Goal: Information Seeking & Learning: Understand process/instructions

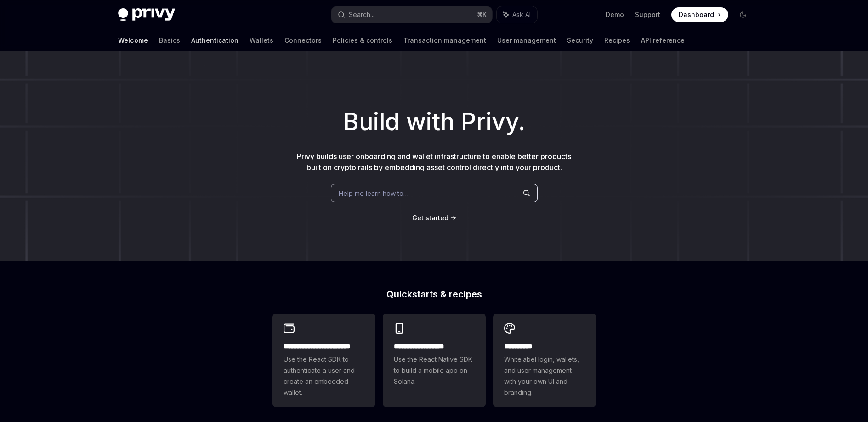
click at [191, 43] on link "Authentication" at bounding box center [214, 40] width 47 height 22
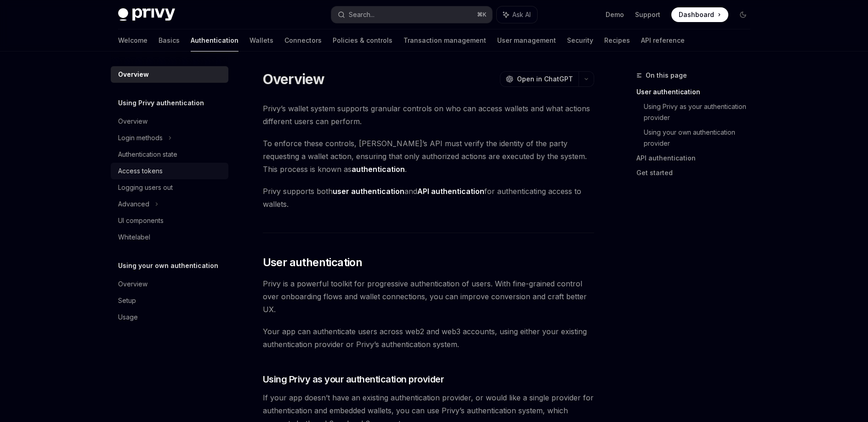
click at [158, 175] on div "Access tokens" at bounding box center [140, 170] width 45 height 11
type textarea "*"
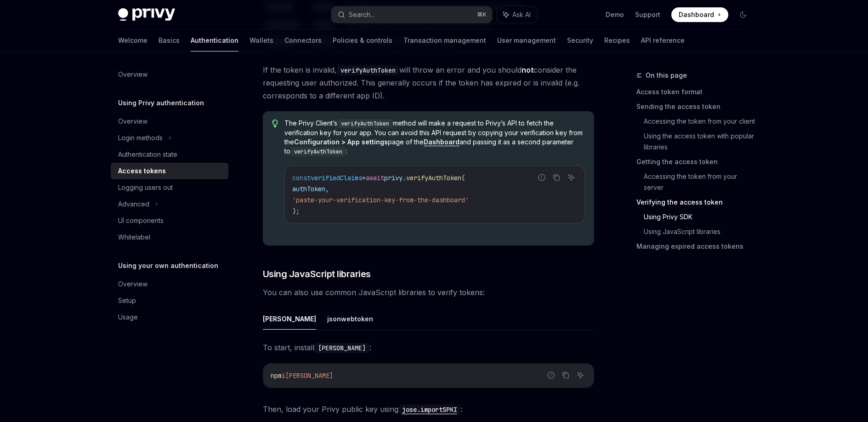
scroll to position [1796, 0]
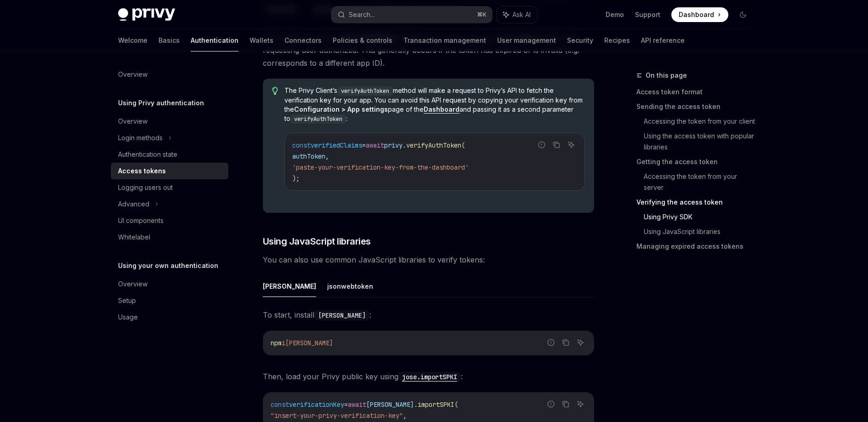
click at [461, 145] on span "verifyAuthToken" at bounding box center [433, 145] width 55 height 8
click at [387, 165] on span "'paste-your-verification-key-from-the-dashboard'" at bounding box center [380, 167] width 176 height 8
drag, startPoint x: 294, startPoint y: 167, endPoint x: 478, endPoint y: 167, distance: 184.2
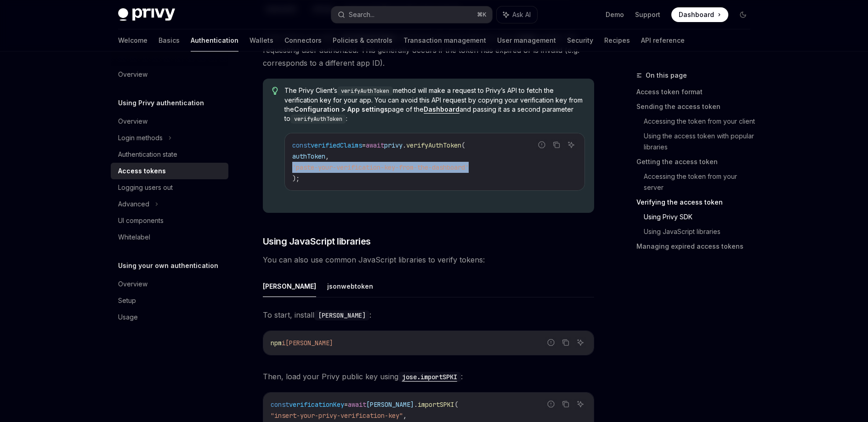
click at [469, 167] on span "'paste-your-verification-key-from-the-dashboard'" at bounding box center [380, 167] width 176 height 8
click at [478, 172] on code "const verifiedClaims = await privy . verifyAuthToken ( authToken , 'paste-your-…" at bounding box center [434, 162] width 284 height 44
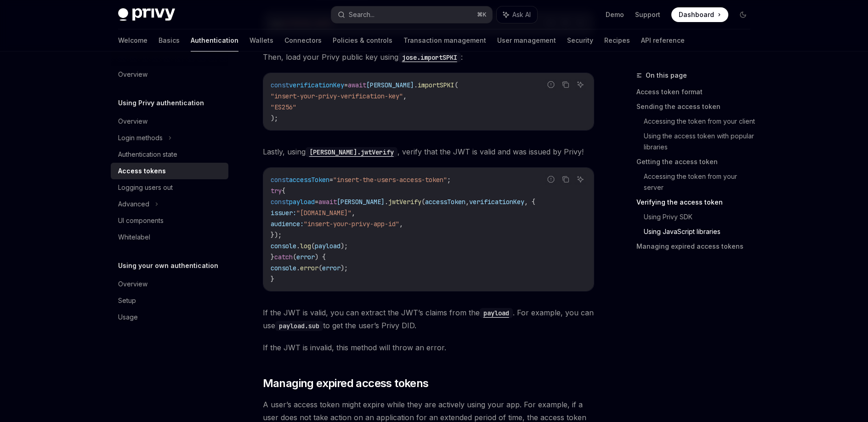
scroll to position [2155, 0]
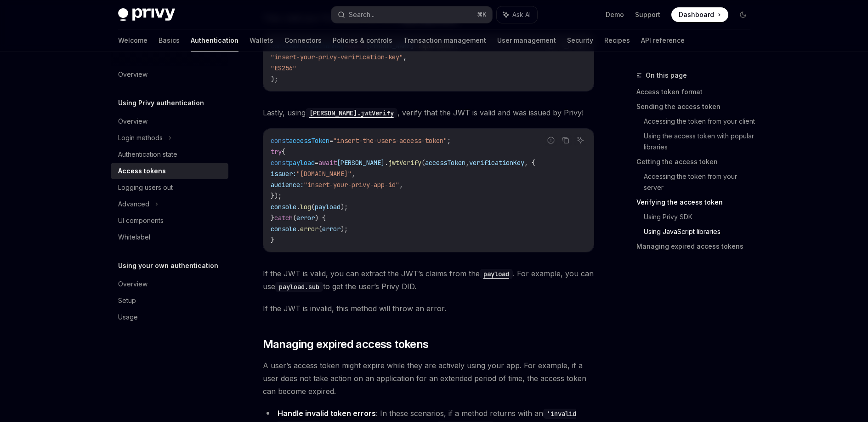
click at [408, 154] on code "const accessToken = "insert-the-users-access-token" ; try { const payload = awa…" at bounding box center [429, 190] width 316 height 110
click at [390, 167] on code "const accessToken = "insert-the-users-access-token" ; try { const payload = awa…" at bounding box center [429, 190] width 316 height 110
click at [395, 164] on span "jwtVerify" at bounding box center [404, 162] width 33 height 8
click at [364, 226] on code "const accessToken = "insert-the-users-access-token" ; try { const payload = awa…" at bounding box center [429, 190] width 316 height 110
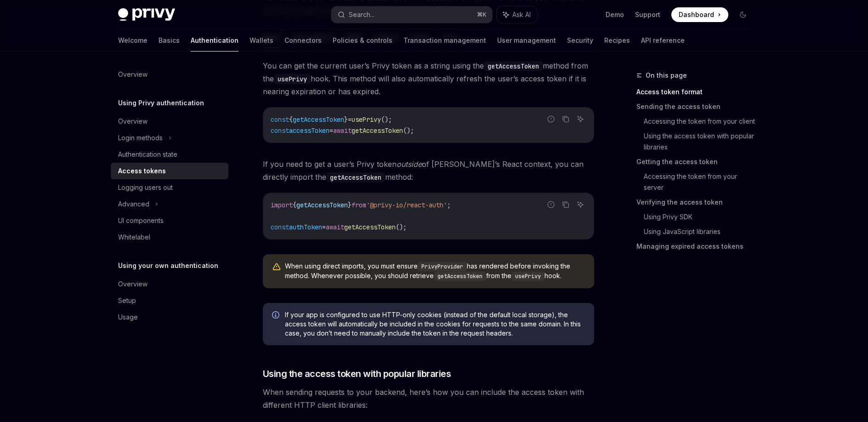
scroll to position [0, 0]
